Goal: Task Accomplishment & Management: Use online tool/utility

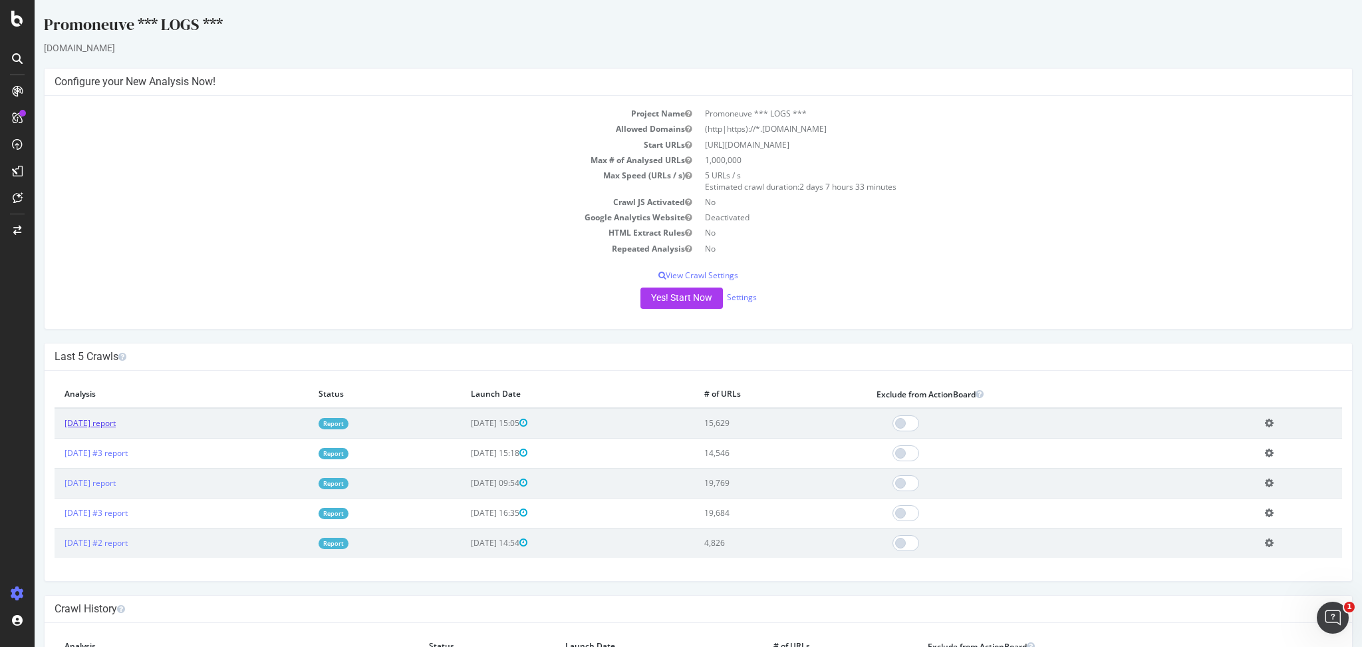
click at [116, 422] on link "[DATE] report" at bounding box center [90, 422] width 51 height 11
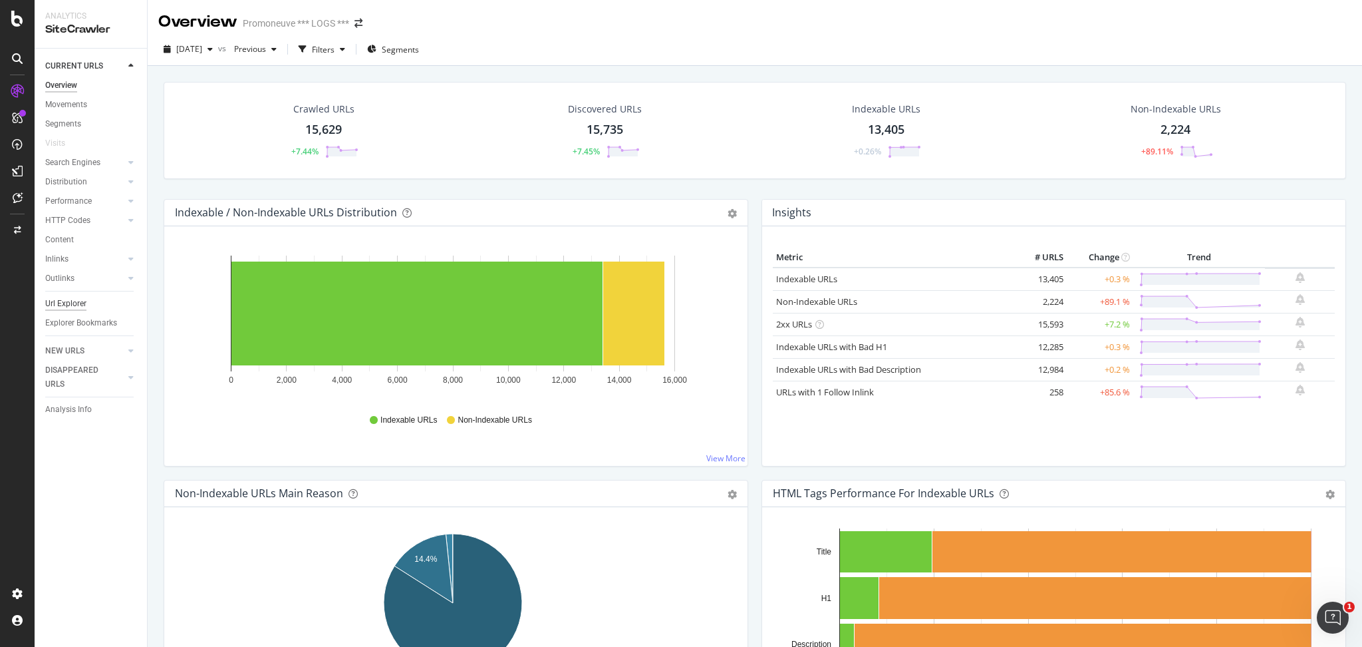
click at [82, 299] on div "Url Explorer" at bounding box center [65, 304] width 41 height 14
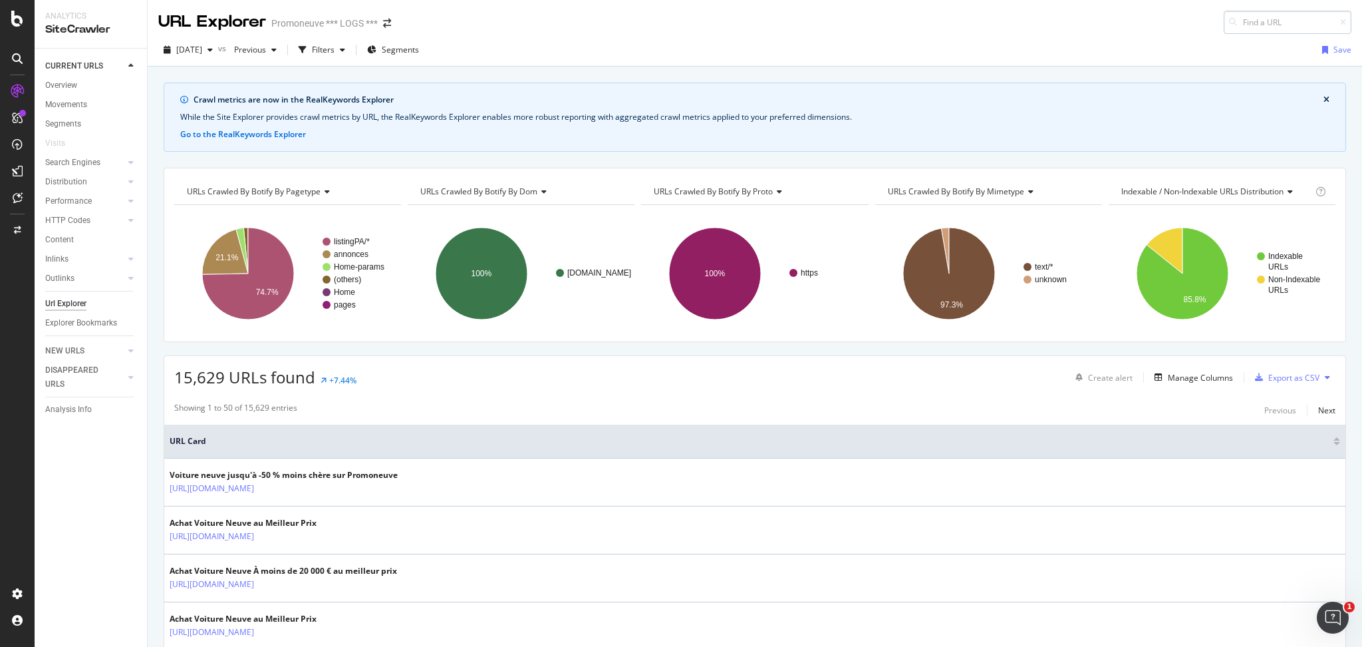
click at [1278, 24] on input at bounding box center [1288, 22] width 128 height 23
drag, startPoint x: 1269, startPoint y: 19, endPoint x: 1361, endPoint y: -11, distance: 96.3
click at [1361, 0] on html "Analytics SiteCrawler CURRENT URLS Overview Movements Segments Visits Search En…" at bounding box center [681, 323] width 1362 height 647
type input "h"
paste input "[URL][DOMAIN_NAME]"
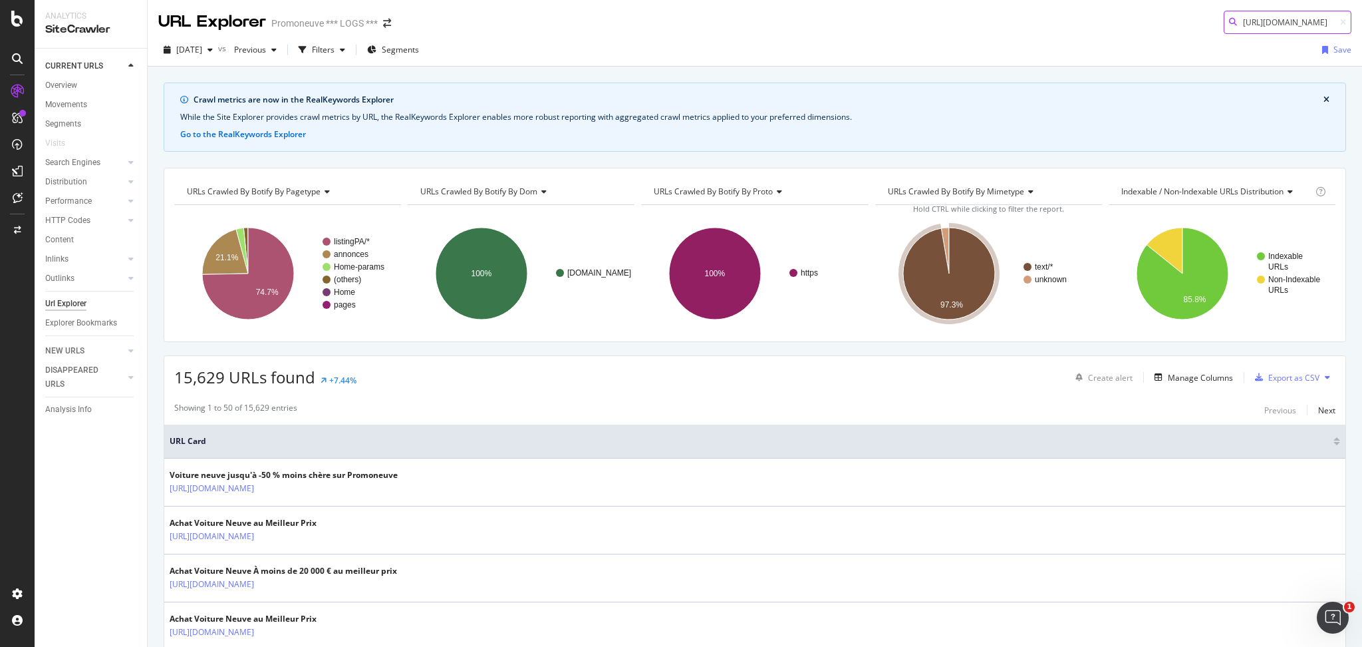
scroll to position [0, 196]
type input "[URL][DOMAIN_NAME]"
